Goal: Task Accomplishment & Management: Manage account settings

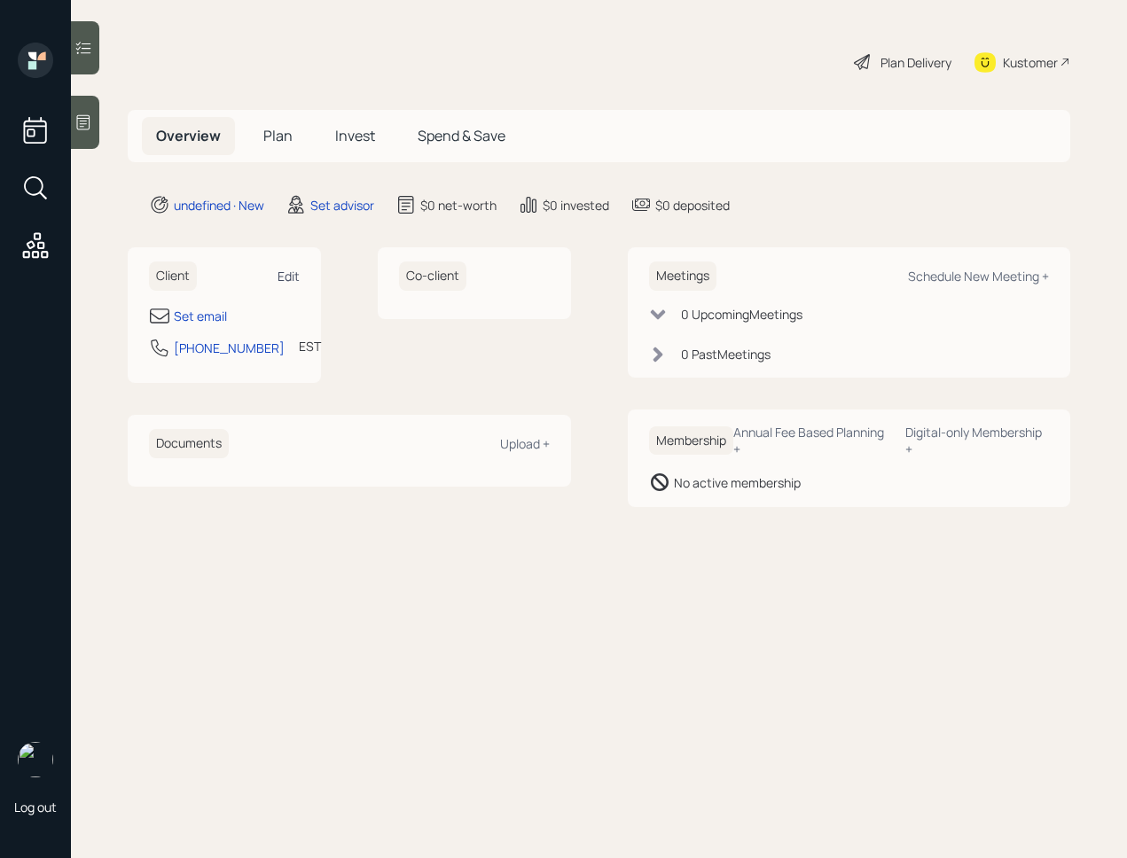
click at [292, 277] on div "Edit" at bounding box center [288, 276] width 22 height 17
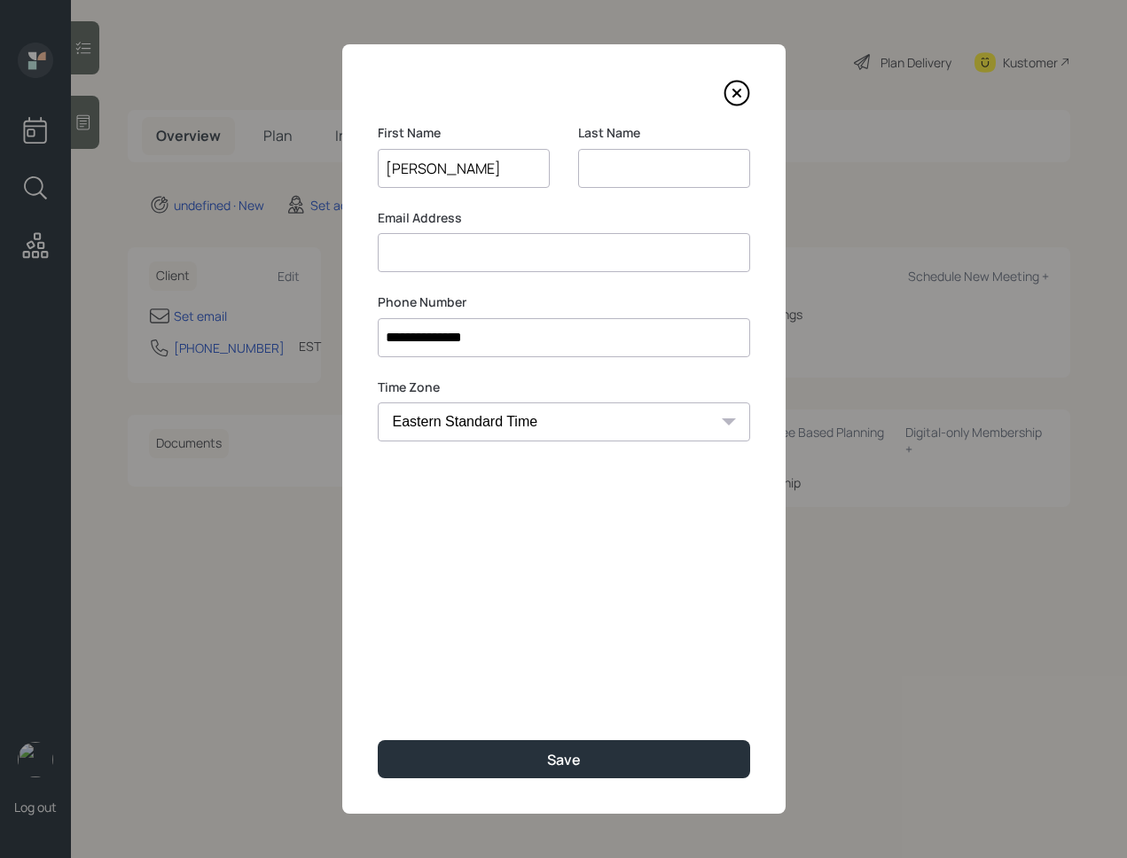
click at [449, 162] on input "[PERSON_NAME]" at bounding box center [464, 168] width 172 height 39
click at [449, 162] on input "Dorothy Bates" at bounding box center [464, 168] width 172 height 39
type input "Dorothy"
click at [621, 165] on input at bounding box center [664, 168] width 172 height 39
paste input "Bates"
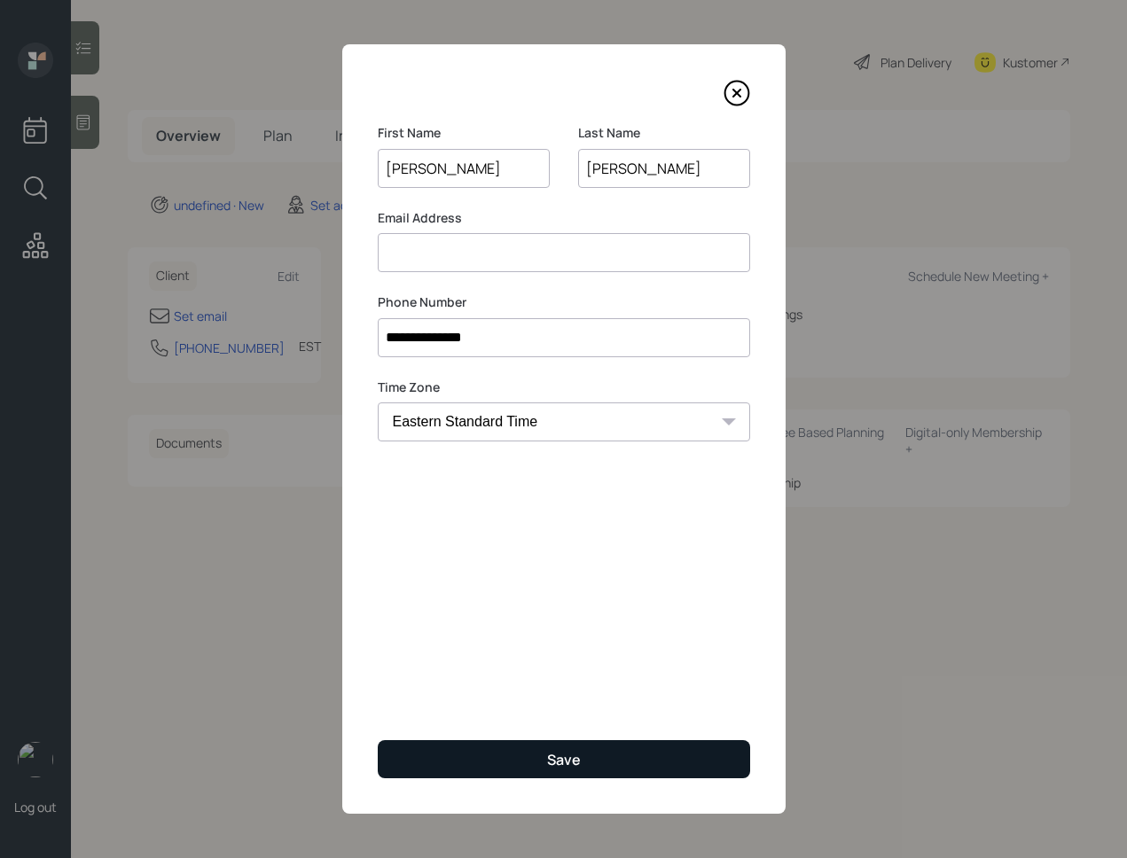
type input "Bates"
click at [543, 771] on button "Save" at bounding box center [564, 759] width 372 height 38
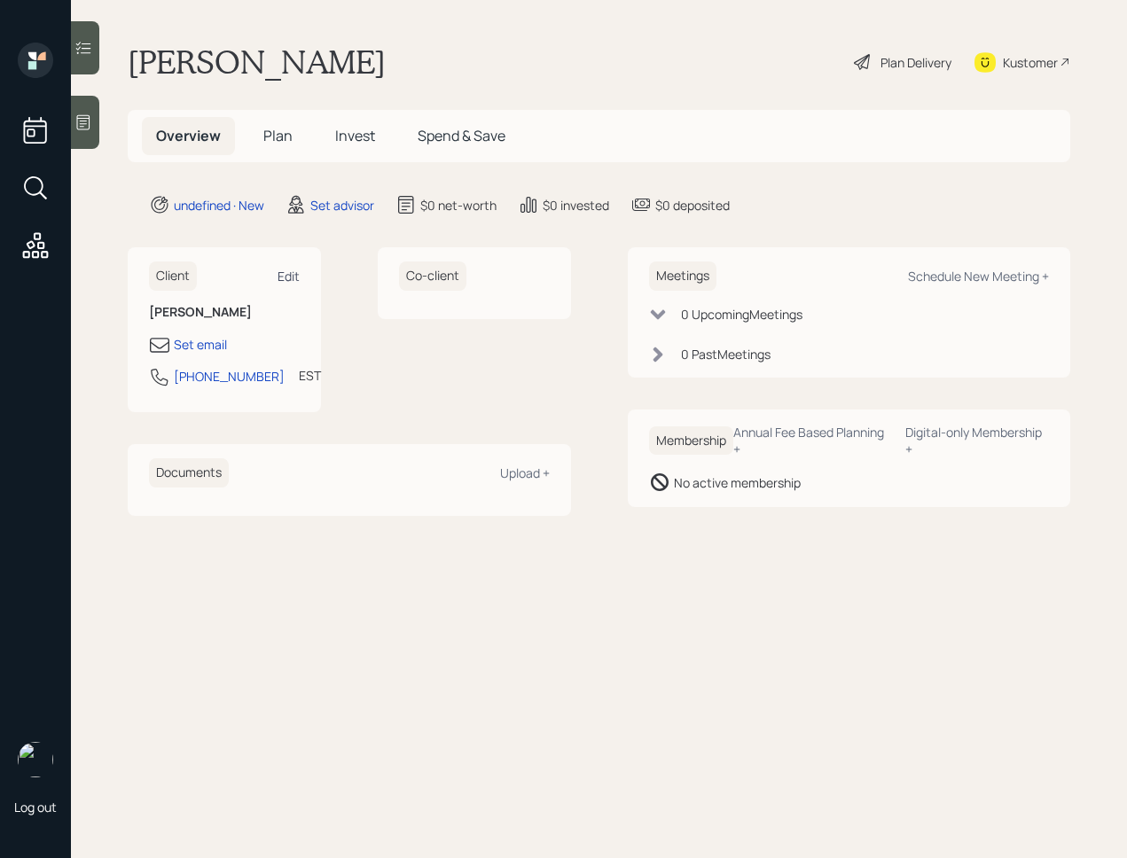
click at [277, 269] on div "Edit" at bounding box center [288, 276] width 22 height 17
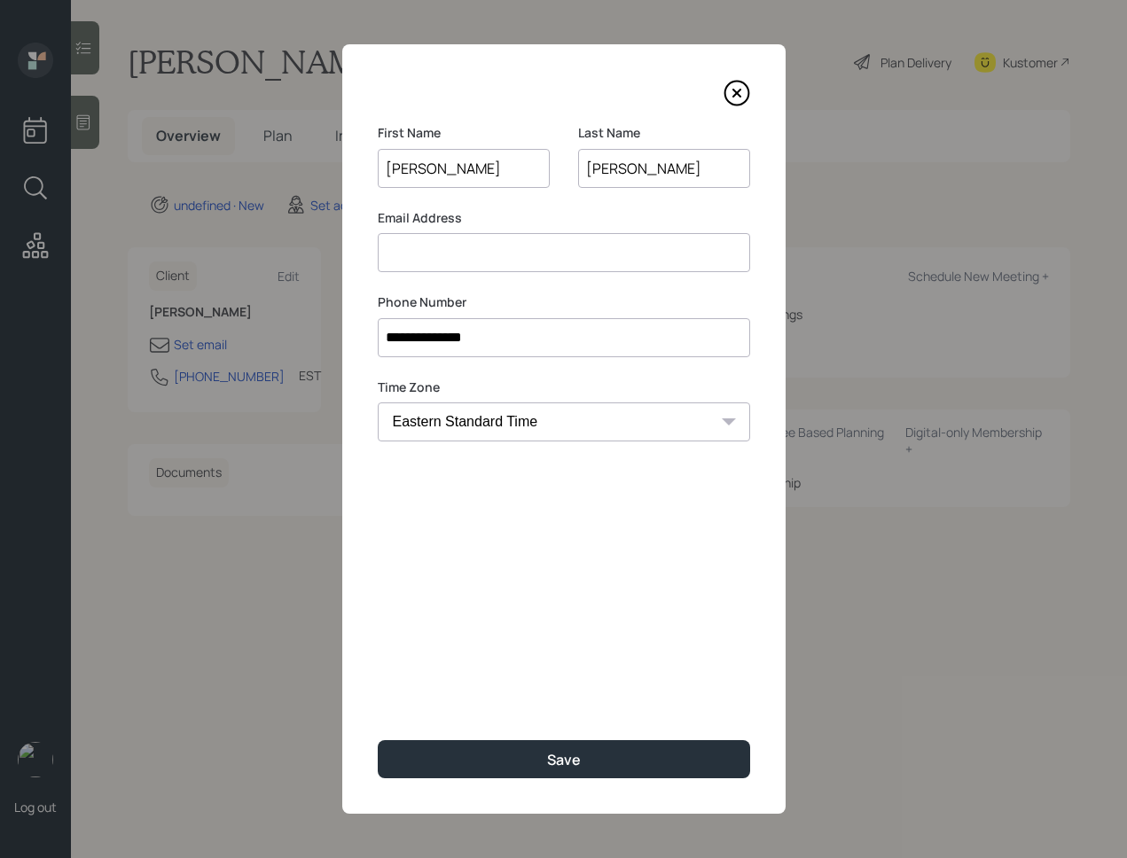
click at [532, 262] on input at bounding box center [564, 252] width 372 height 39
paste input "dorothy.e.bates@hotmail.com"
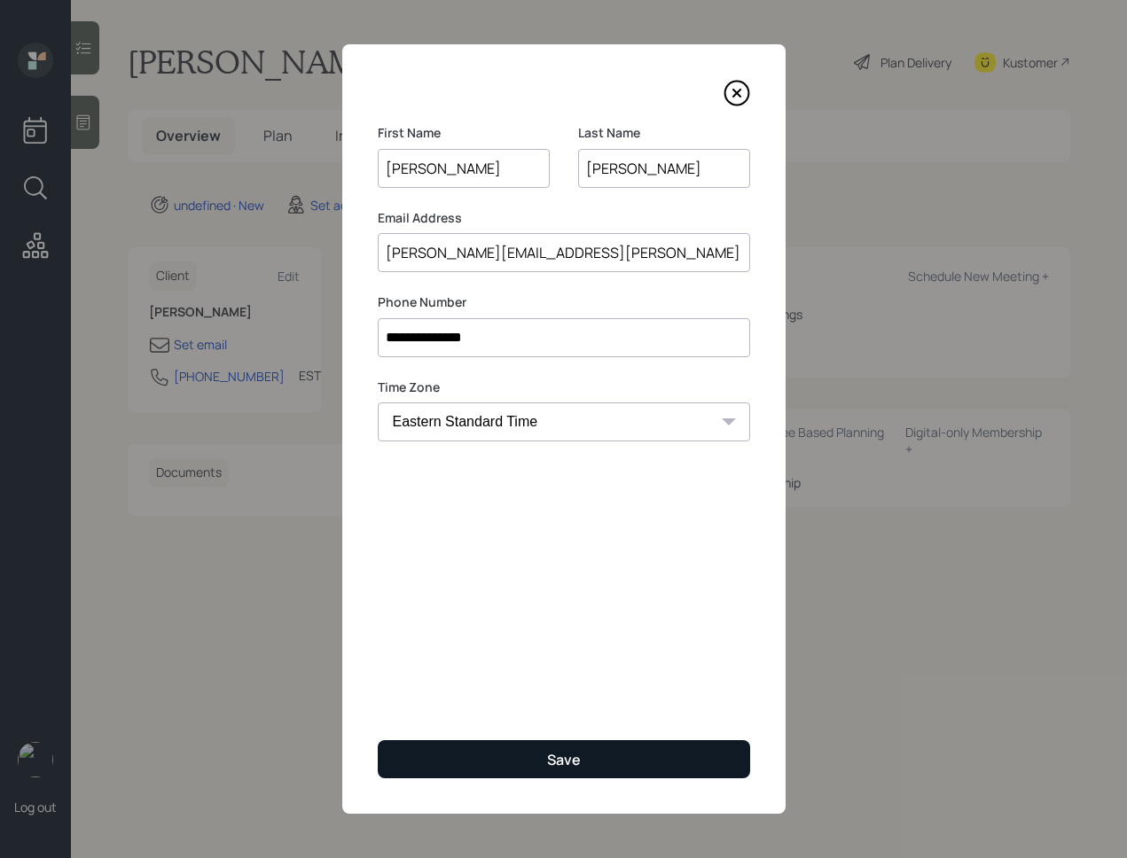
type input "dorothy.e.bates@hotmail.com"
click at [519, 762] on button "Save" at bounding box center [564, 759] width 372 height 38
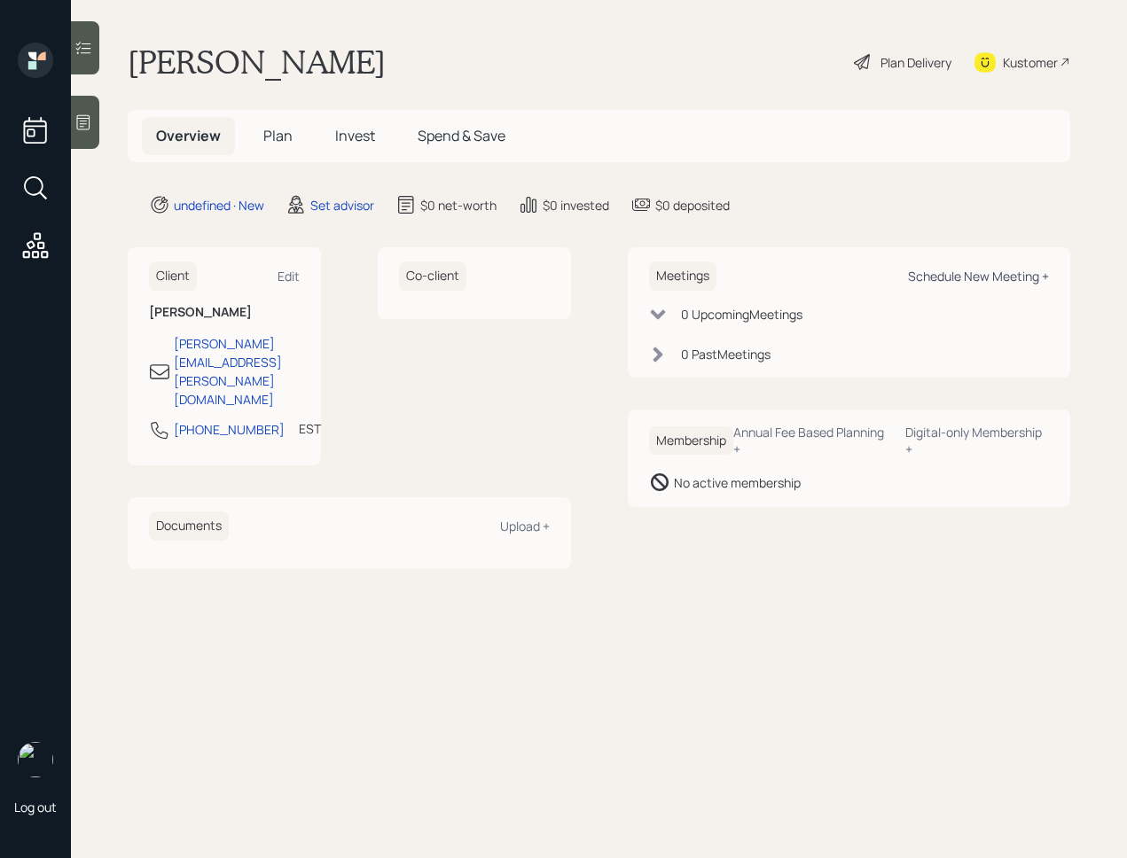
click at [1015, 279] on div "Schedule New Meeting +" at bounding box center [978, 276] width 141 height 17
select select "round-[PERSON_NAME]"
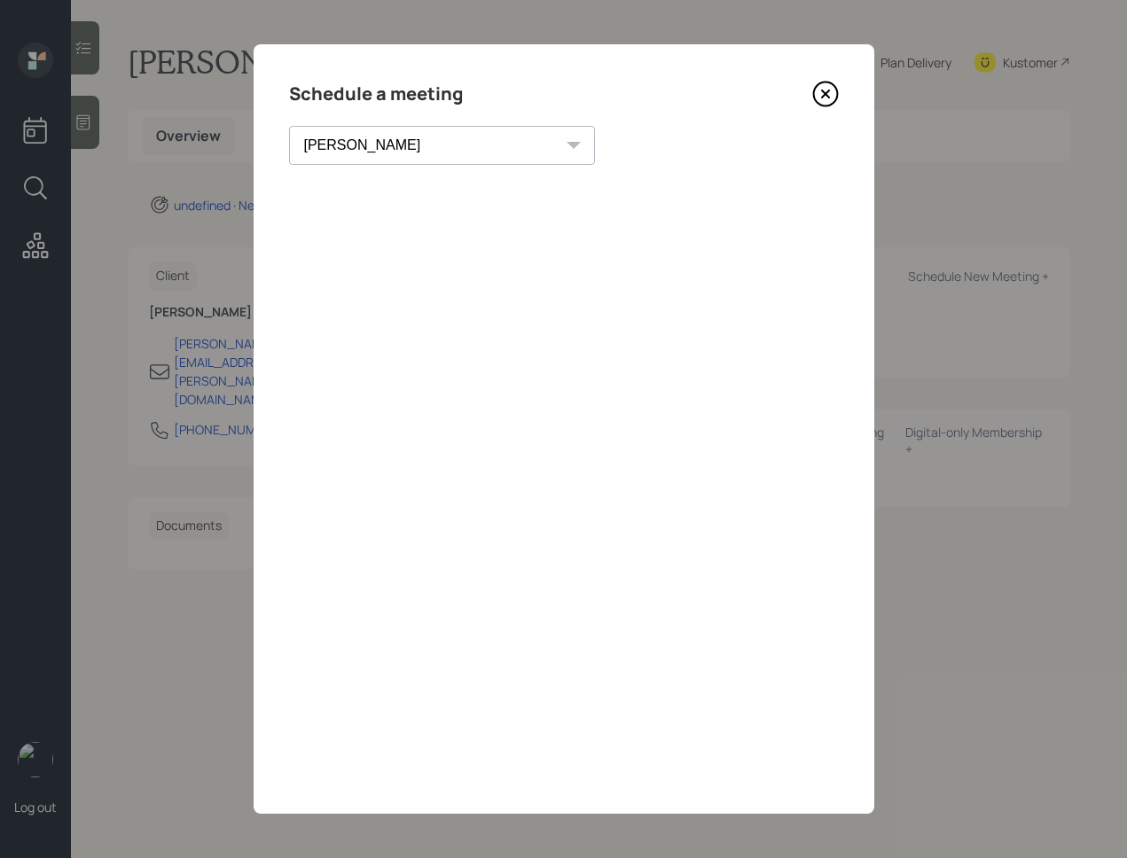
click at [831, 90] on icon at bounding box center [825, 94] width 27 height 27
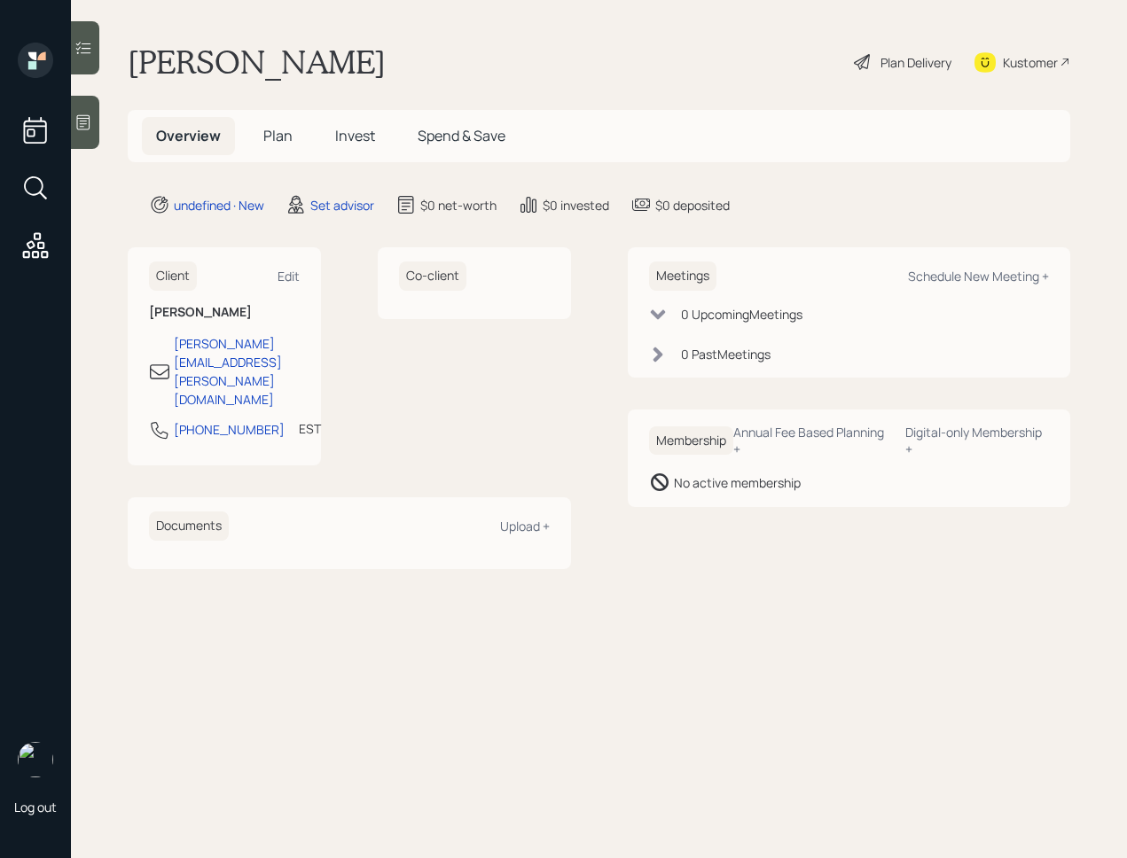
click at [91, 117] on icon at bounding box center [83, 122] width 18 height 18
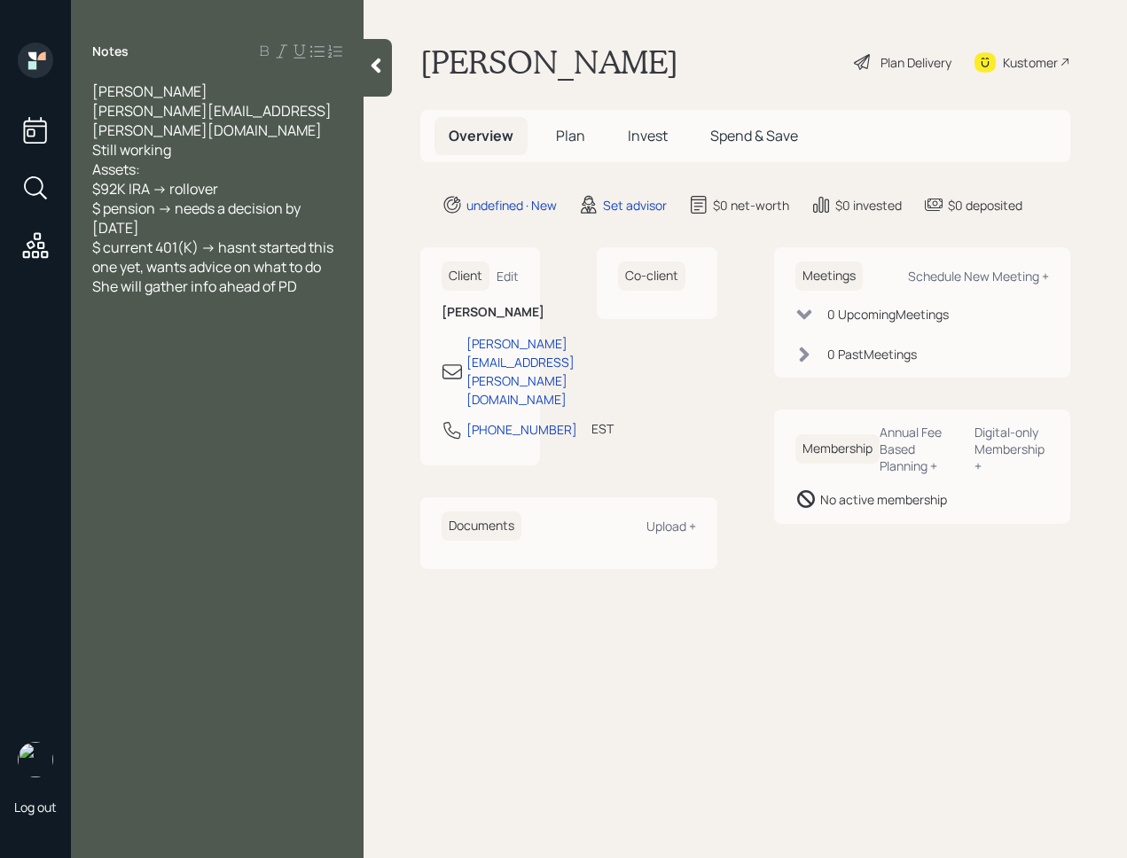
click at [386, 106] on main "Dorothy Bates Plan Delivery Kustomer Overview Plan Invest Spend & Save undefine…" at bounding box center [744, 429] width 763 height 858
click at [386, 92] on div at bounding box center [377, 68] width 28 height 58
